Goal: Check status: Check status

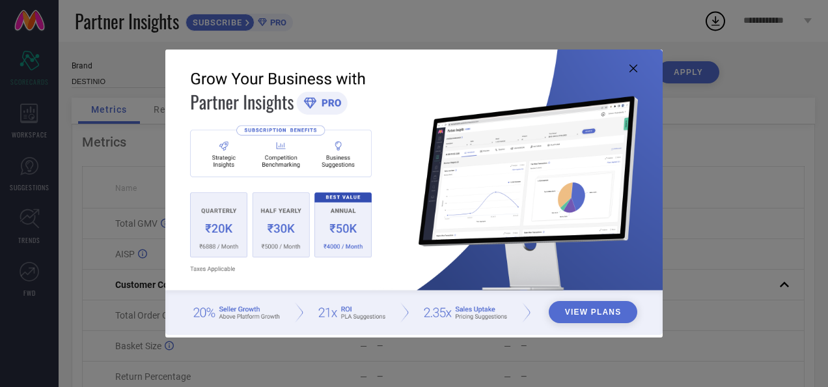
click at [634, 70] on icon at bounding box center [633, 68] width 8 height 8
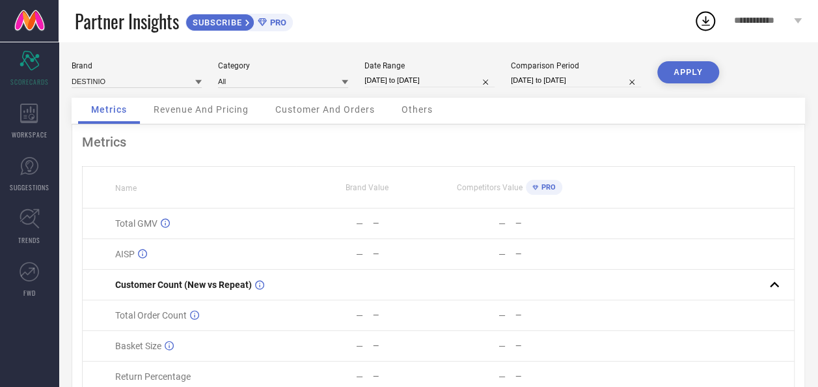
select select "7"
select select "2025"
select select "8"
select select "2025"
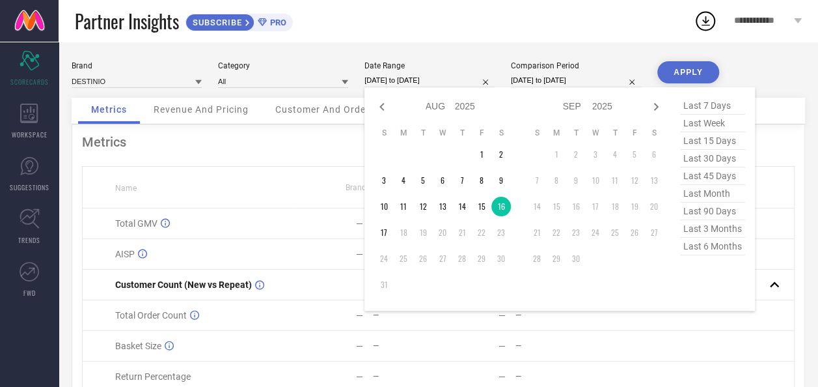
click at [414, 82] on input "[DATE] to [DATE]" at bounding box center [429, 81] width 130 height 14
click at [384, 230] on td "17" at bounding box center [384, 233] width 20 height 20
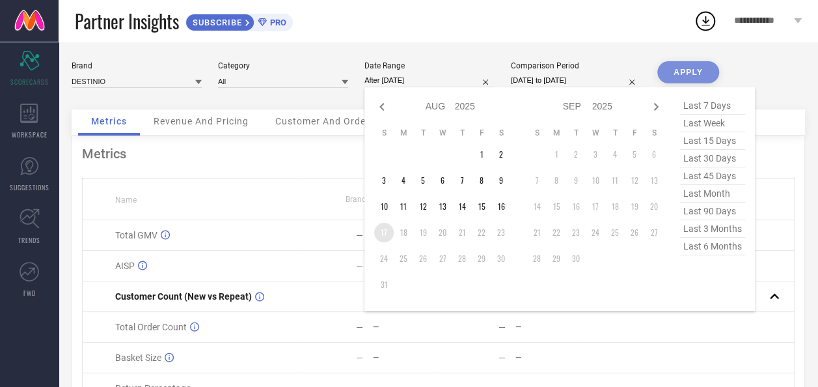
type input "[DATE] to [DATE]"
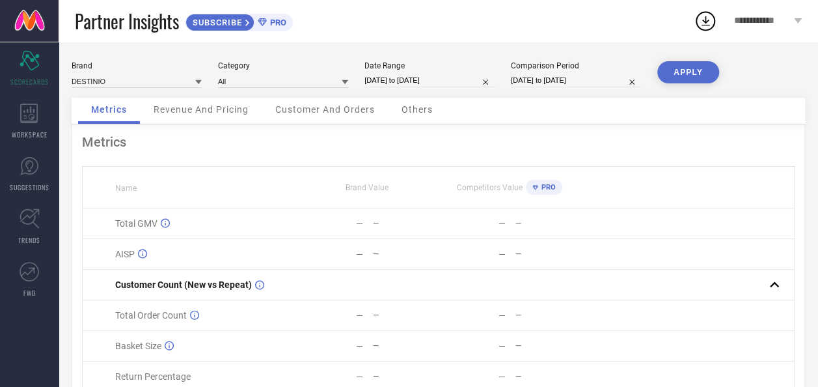
click at [699, 73] on button "APPLY" at bounding box center [688, 72] width 62 height 22
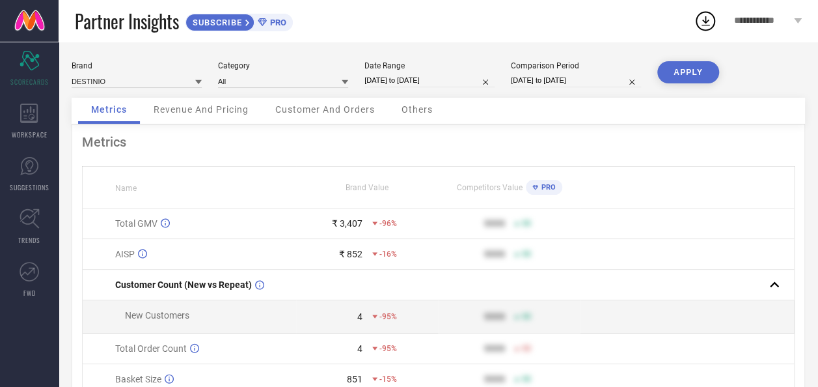
click at [684, 73] on button "APPLY" at bounding box center [688, 72] width 62 height 22
select select "7"
select select "2025"
select select "8"
select select "2025"
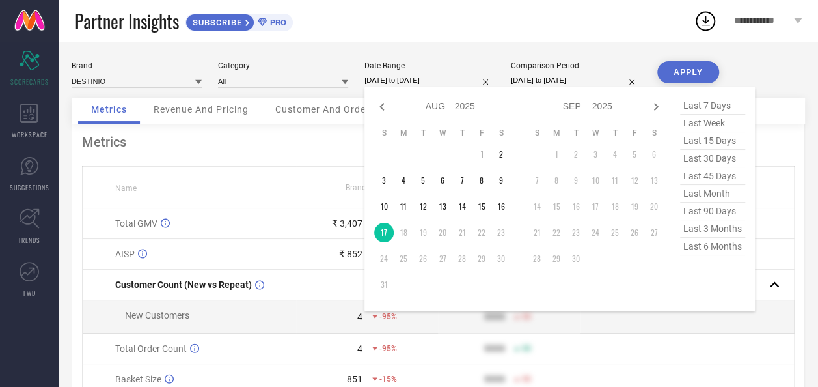
click at [394, 75] on input "[DATE] to [DATE]" at bounding box center [429, 81] width 130 height 14
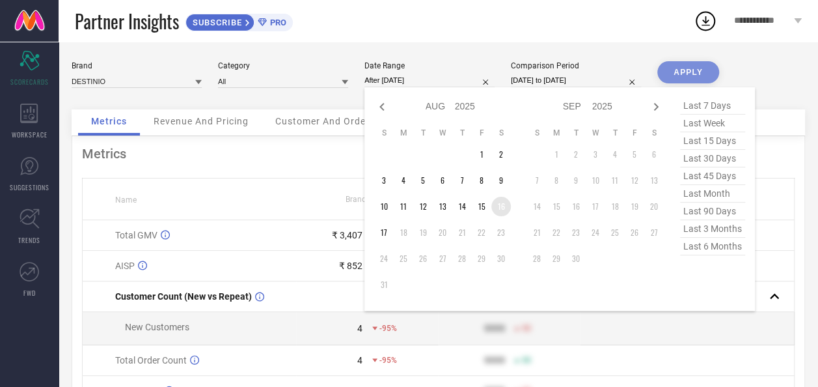
click at [502, 207] on td "16" at bounding box center [501, 207] width 20 height 20
type input "[DATE] to [DATE]"
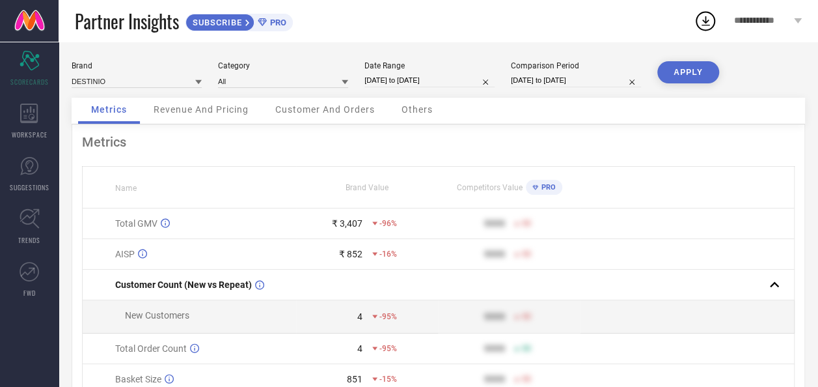
click at [418, 79] on input "[DATE] to [DATE]" at bounding box center [429, 81] width 130 height 14
select select "7"
select select "2025"
select select "8"
select select "2025"
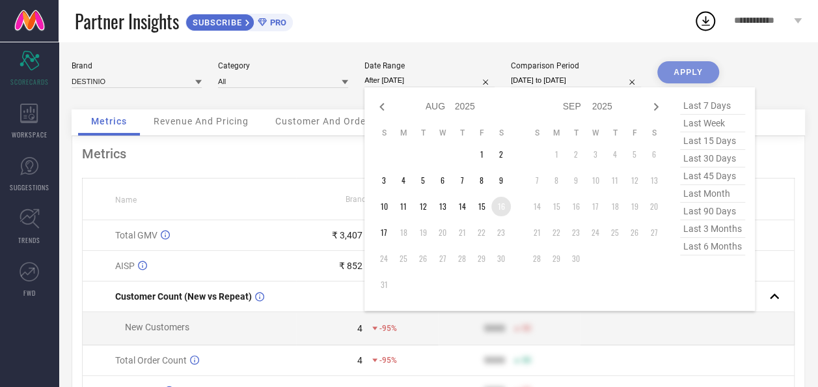
click at [508, 211] on td "16" at bounding box center [501, 207] width 20 height 20
type input "[DATE] to [DATE]"
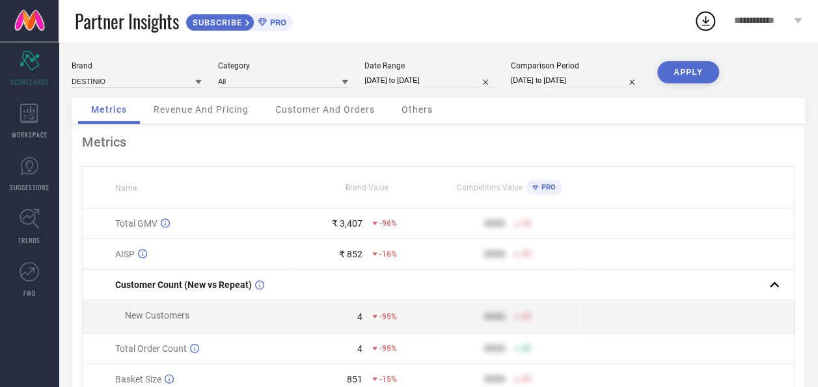
click at [700, 70] on button "APPLY" at bounding box center [688, 72] width 62 height 22
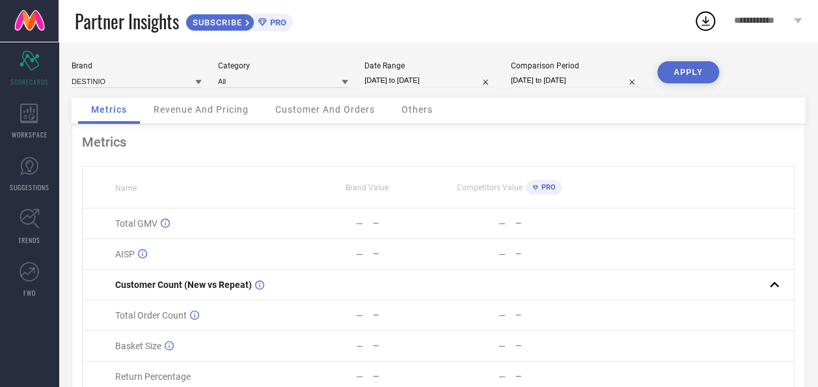
click at [699, 68] on button "APPLY" at bounding box center [688, 72] width 62 height 22
select select "7"
select select "2025"
select select "8"
select select "2025"
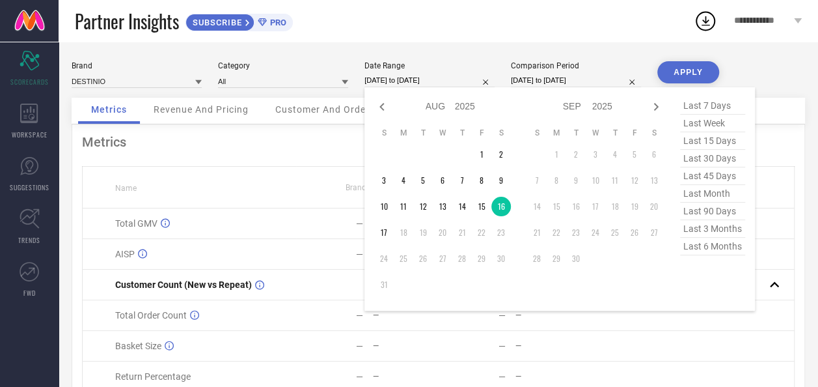
click at [392, 77] on input "[DATE] to [DATE]" at bounding box center [429, 81] width 130 height 14
click at [482, 208] on td "15" at bounding box center [482, 207] width 20 height 20
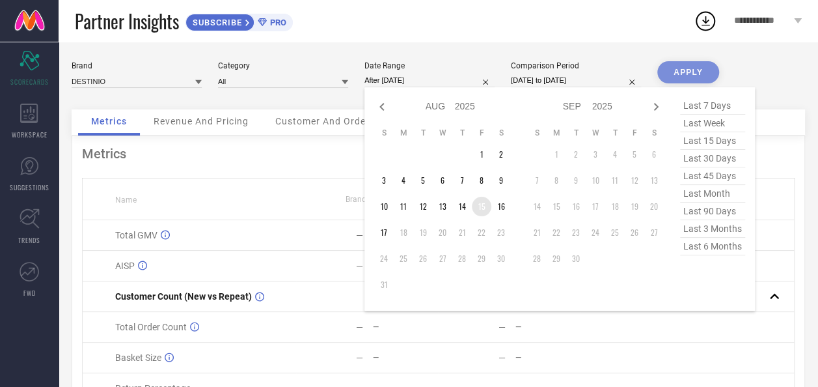
type input "[DATE] to [DATE]"
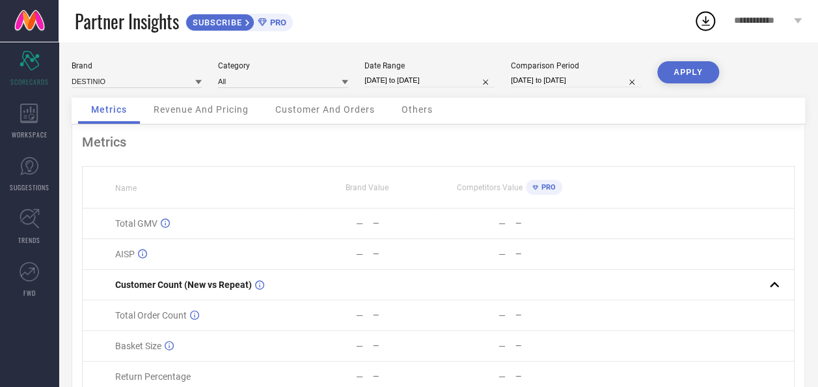
click at [692, 70] on button "APPLY" at bounding box center [688, 72] width 62 height 22
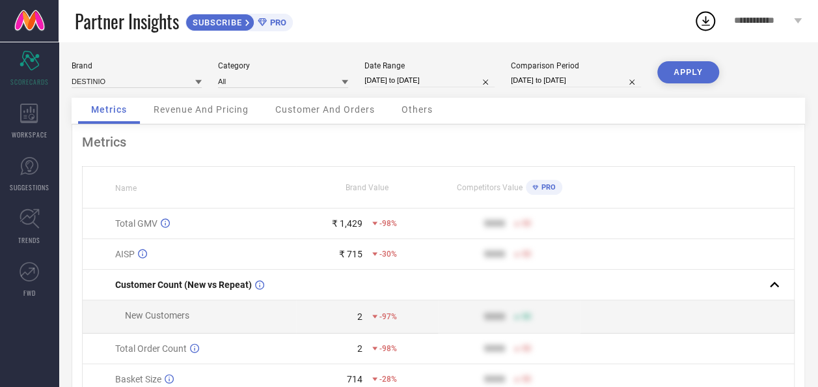
scroll to position [124, 0]
